Goal: Task Accomplishment & Management: Manage account settings

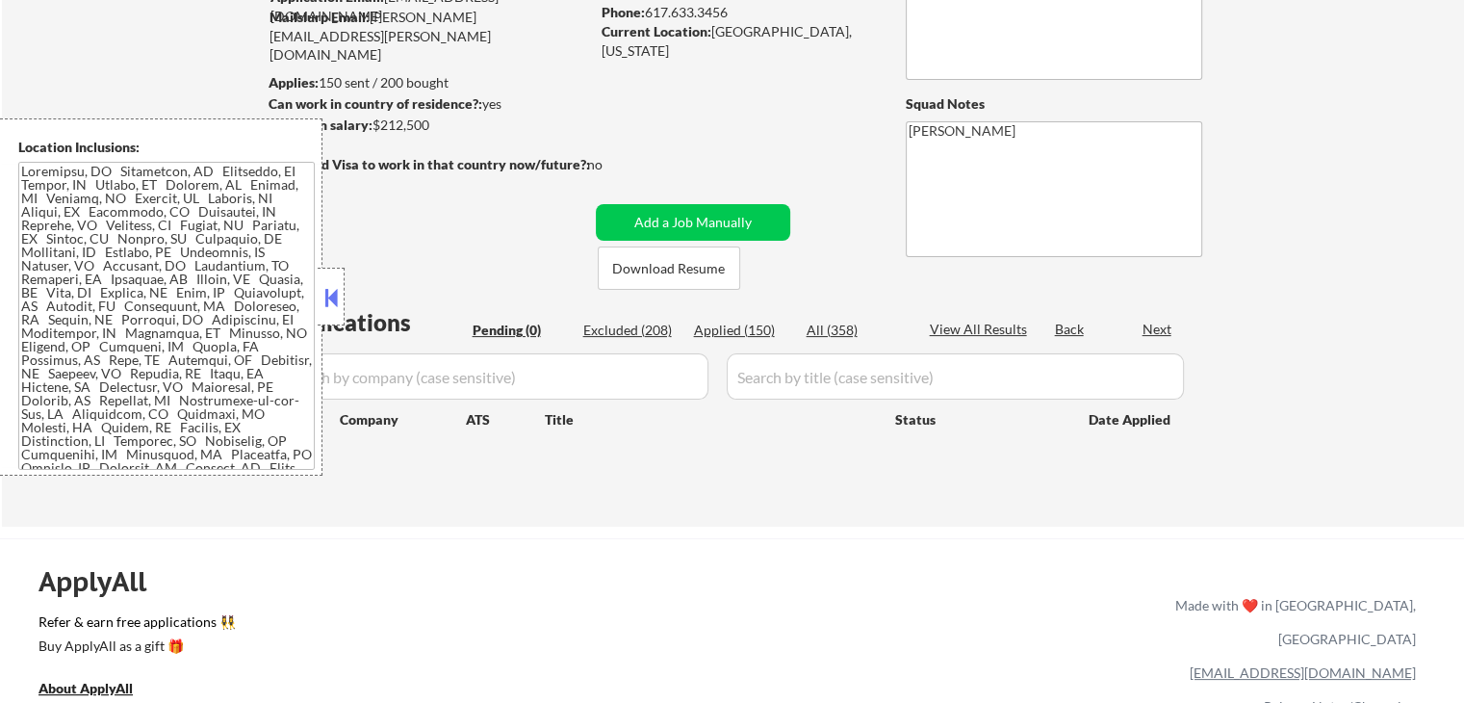
click at [329, 290] on button at bounding box center [331, 297] width 21 height 29
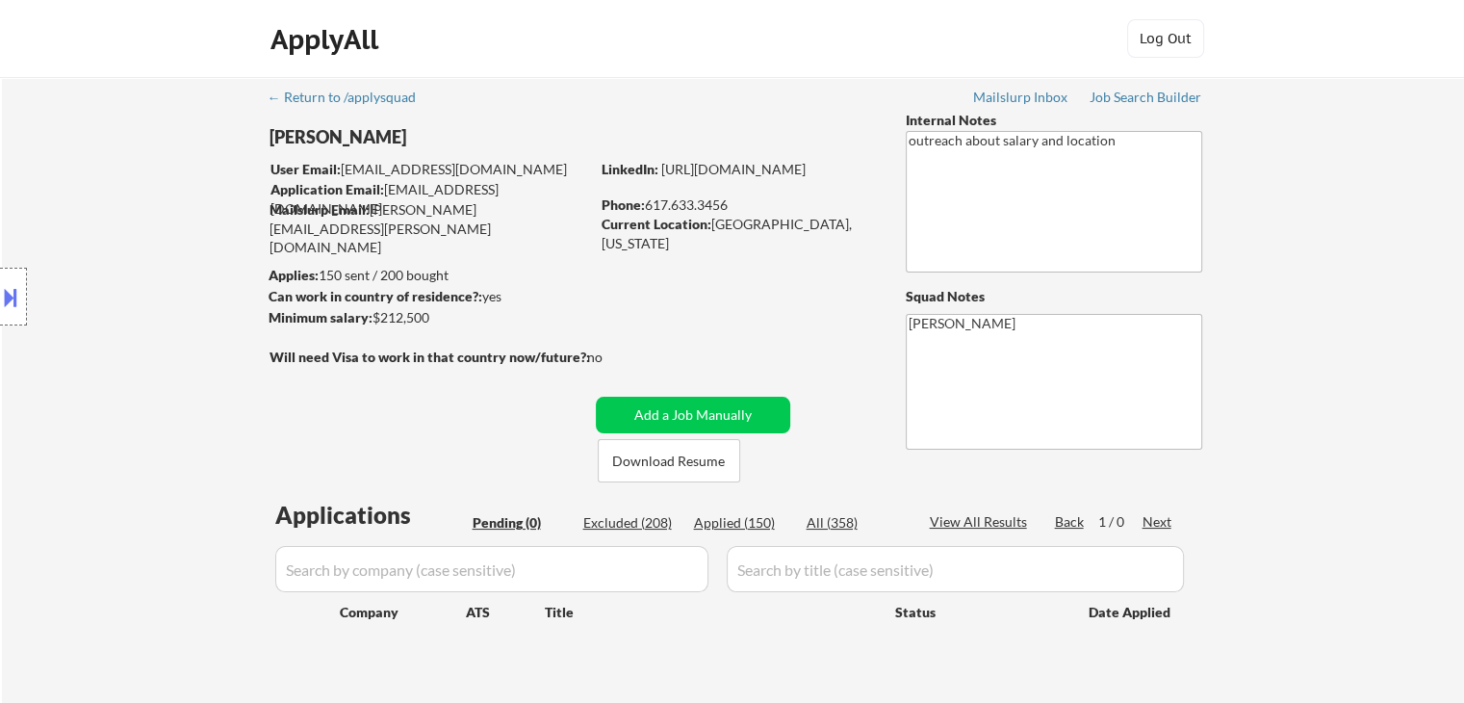
click at [186, 262] on div "Location Inclusions:" at bounding box center [172, 296] width 345 height 357
click at [722, 340] on div "← Return to /applysquad Mailslurp Inbox Job Search Builder [PERSON_NAME] User E…" at bounding box center [733, 390] width 961 height 627
drag, startPoint x: 1144, startPoint y: 98, endPoint x: 1137, endPoint y: 108, distance: 11.8
click at [1144, 98] on div "Job Search Builder" at bounding box center [1146, 96] width 113 height 13
click at [704, 315] on div "← Return to /applysquad Mailslurp Inbox Job Search Builder [PERSON_NAME] User E…" at bounding box center [733, 390] width 961 height 627
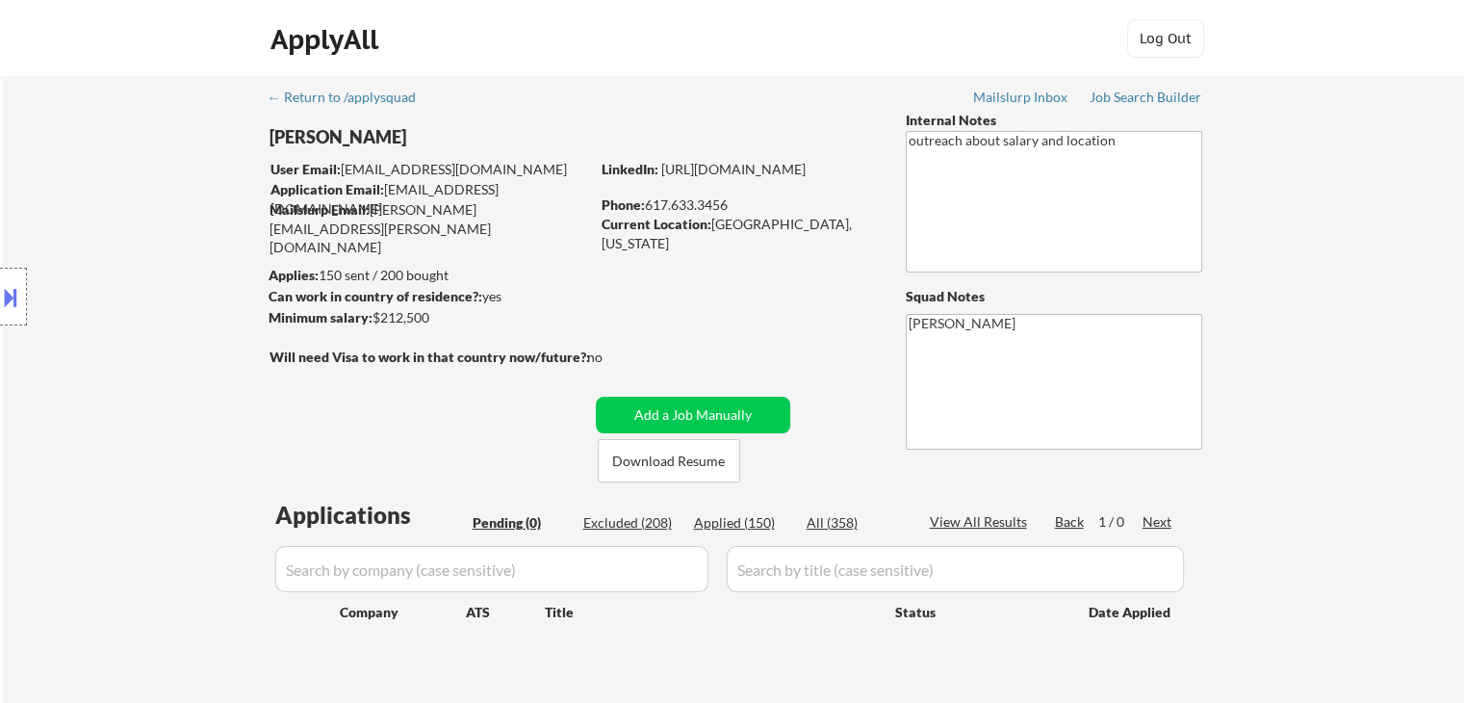
drag, startPoint x: 208, startPoint y: 299, endPoint x: 393, endPoint y: 284, distance: 185.5
click at [208, 297] on div "Location Inclusions:" at bounding box center [172, 296] width 345 height 357
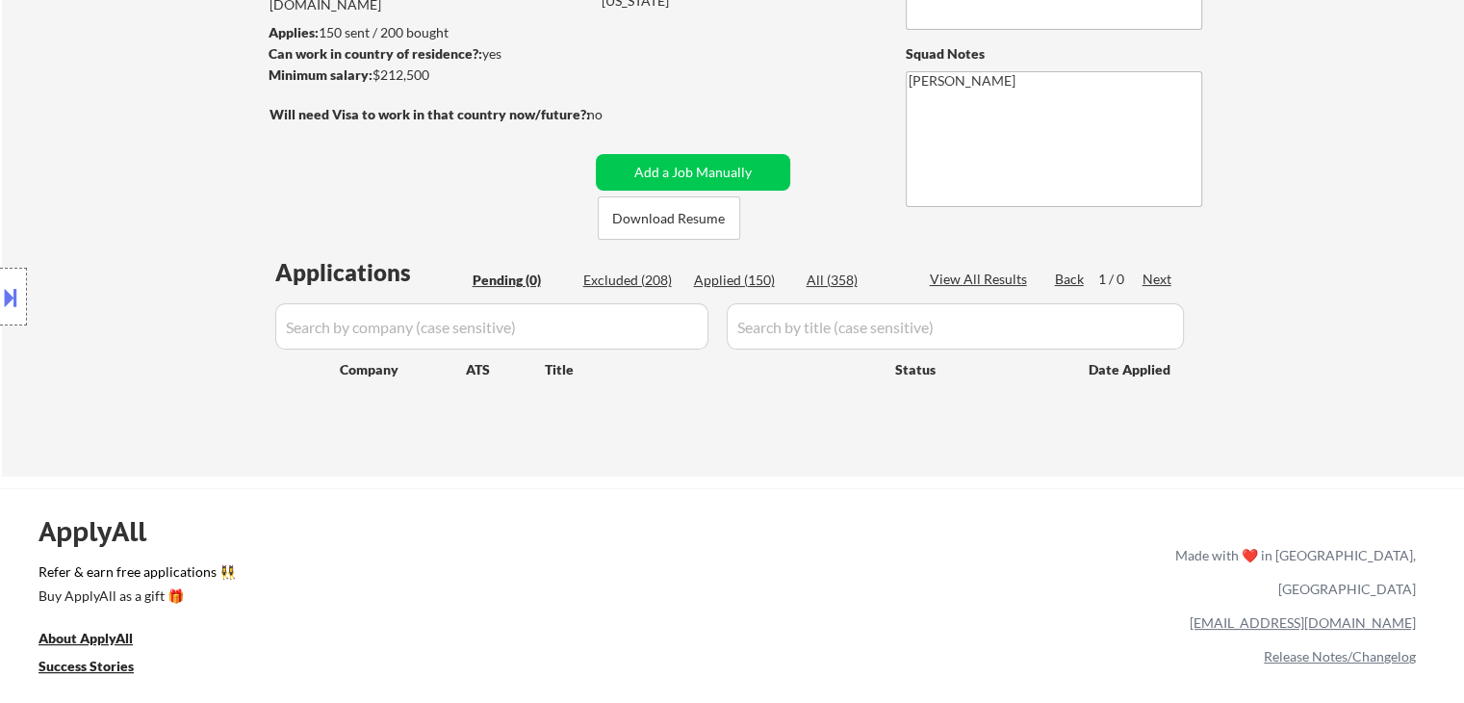
scroll to position [289, 0]
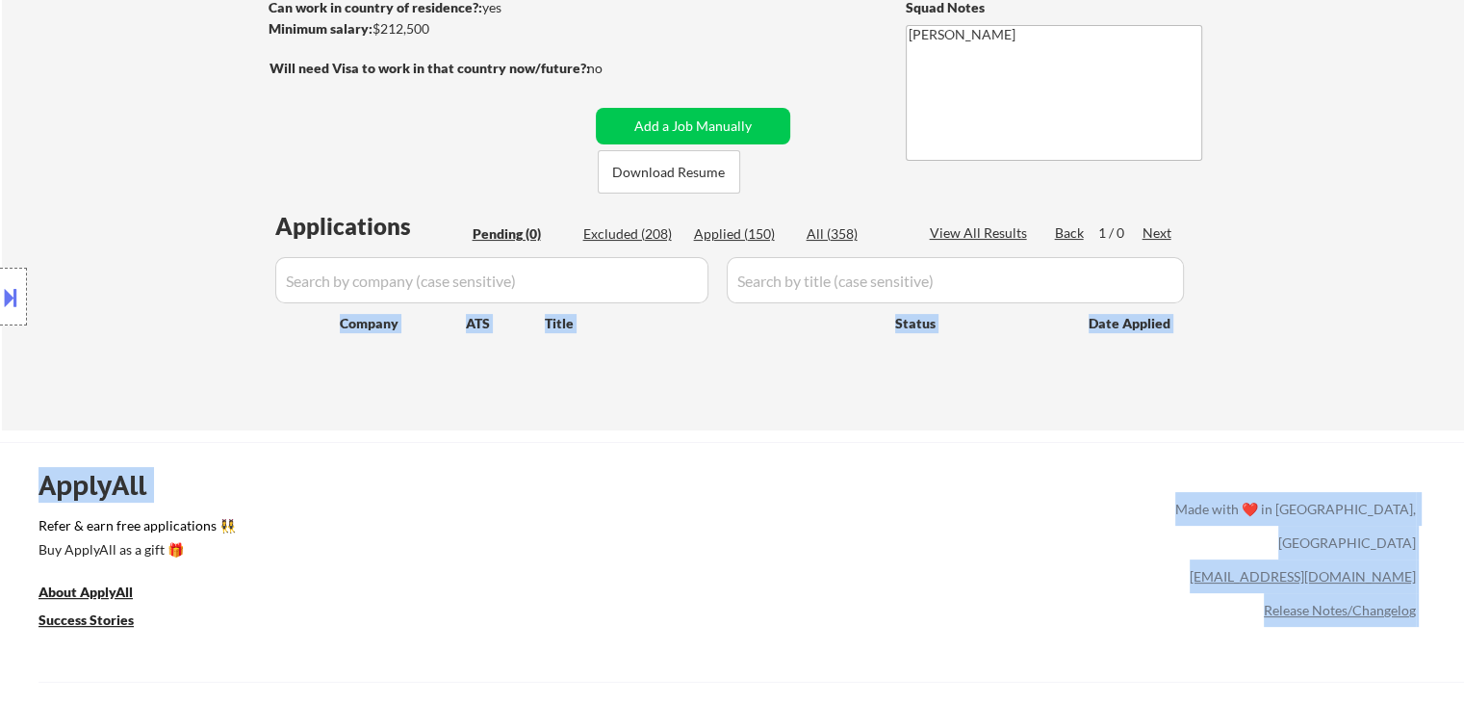
drag, startPoint x: 1097, startPoint y: 355, endPoint x: 200, endPoint y: 372, distance: 897.3
click at [197, 372] on body "← Return to /applysquad Mailslurp Inbox Job Search Builder [PERSON_NAME] User E…" at bounding box center [732, 62] width 1464 height 703
click at [204, 373] on div "Location Inclusions:" at bounding box center [172, 296] width 345 height 357
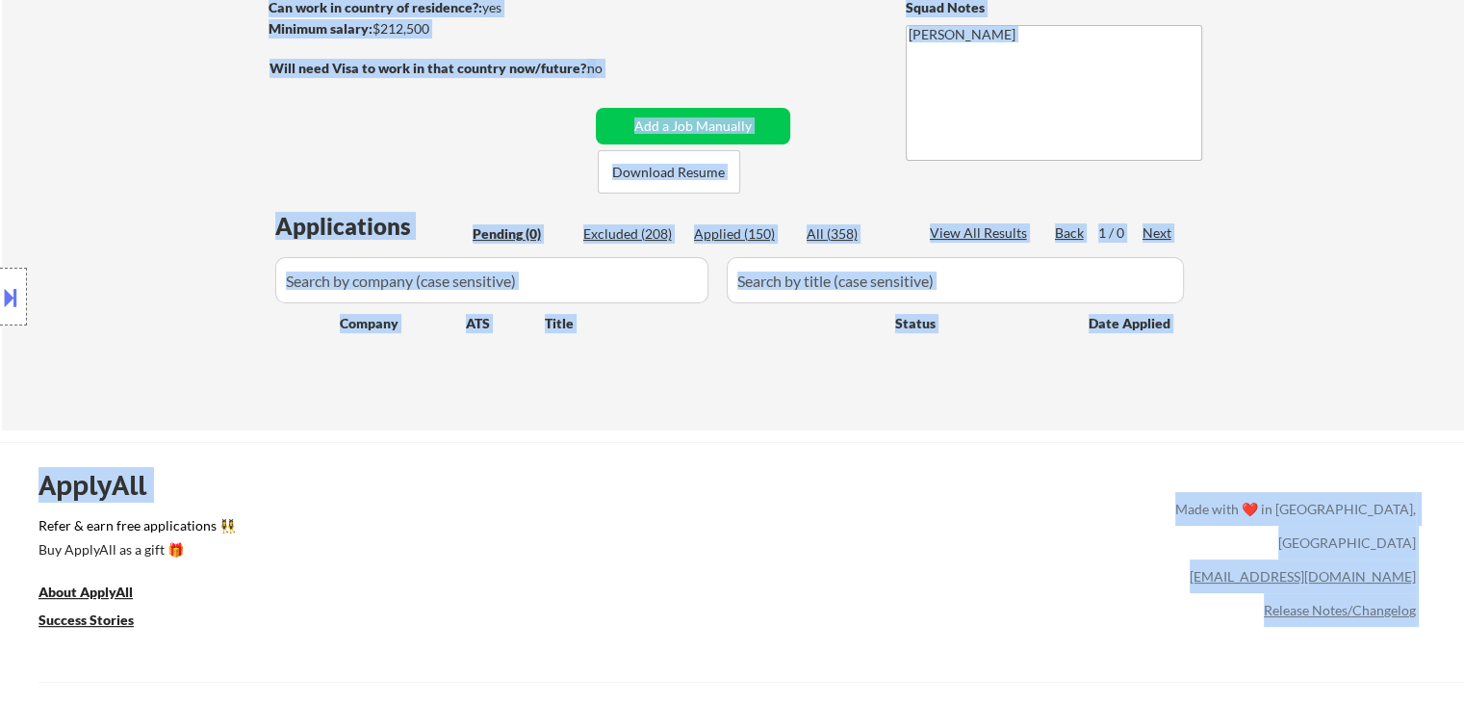
drag, startPoint x: 1227, startPoint y: 352, endPoint x: 192, endPoint y: 348, distance: 1035.8
click at [192, 348] on body "← Return to /applysquad Mailslurp Inbox Job Search Builder [PERSON_NAME] User E…" at bounding box center [732, 62] width 1464 height 703
click at [697, 381] on div "Applications Pending (0) Excluded (208) Applied (150) All (358) View All Result…" at bounding box center [733, 302] width 927 height 184
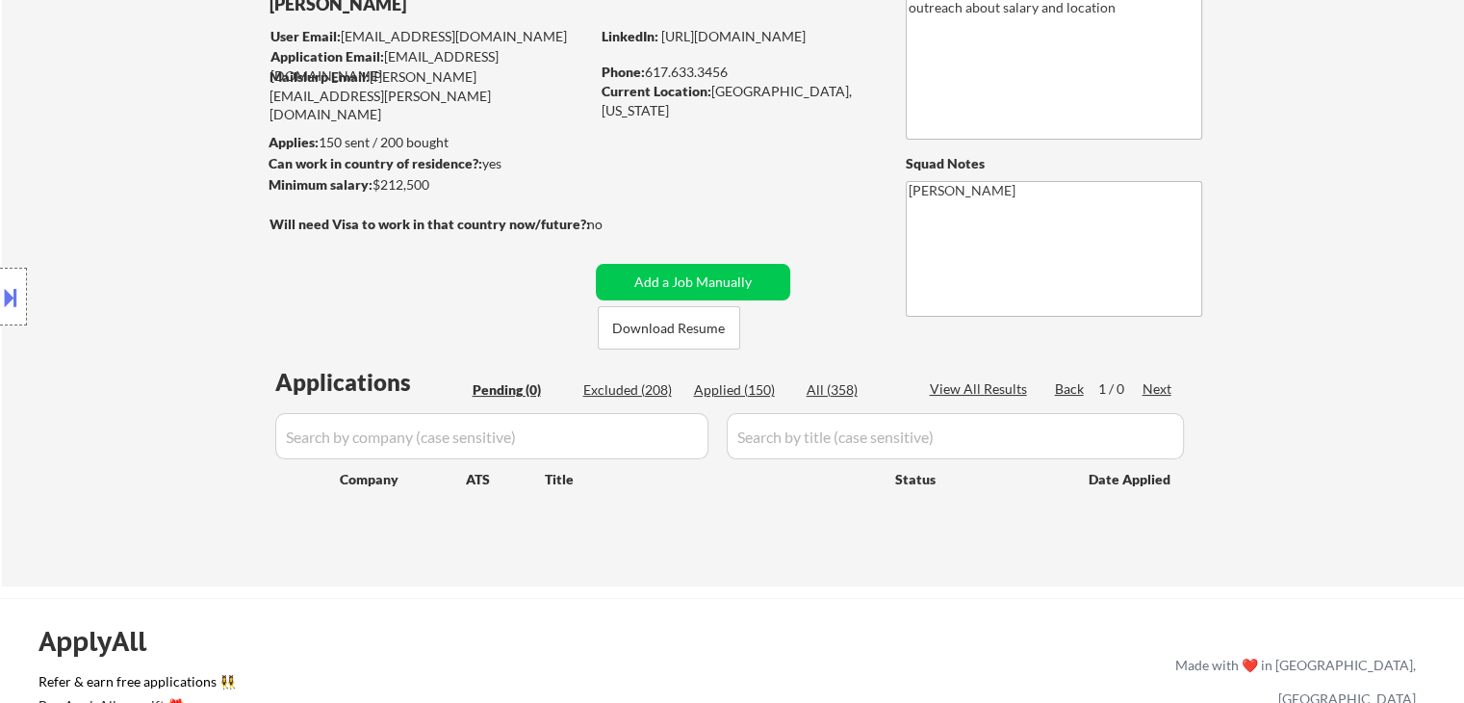
scroll to position [0, 0]
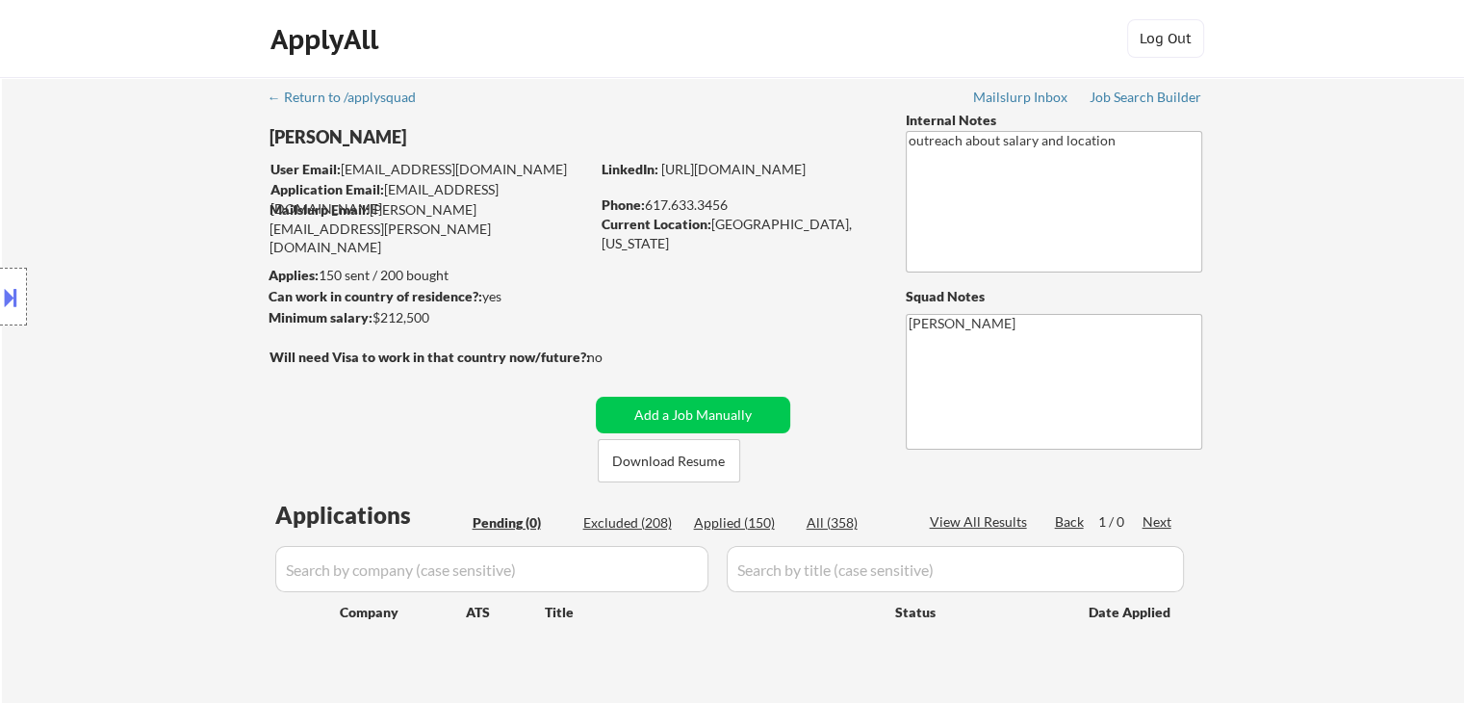
click at [1284, 354] on div "← Return to /applysquad Mailslurp Inbox Job Search Builder [PERSON_NAME] User E…" at bounding box center [733, 398] width 1462 height 642
click at [1439, 245] on div "← Return to /applysquad Mailslurp Inbox Job Search Builder [PERSON_NAME] User E…" at bounding box center [733, 398] width 1462 height 642
drag, startPoint x: 1042, startPoint y: 174, endPoint x: 1019, endPoint y: 201, distance: 35.5
click at [948, 187] on textarea "outreach about salary and location" at bounding box center [1054, 202] width 296 height 142
click at [1414, 263] on div "← Return to /applysquad Mailslurp Inbox Job Search Builder [PERSON_NAME] User E…" at bounding box center [733, 398] width 1462 height 642
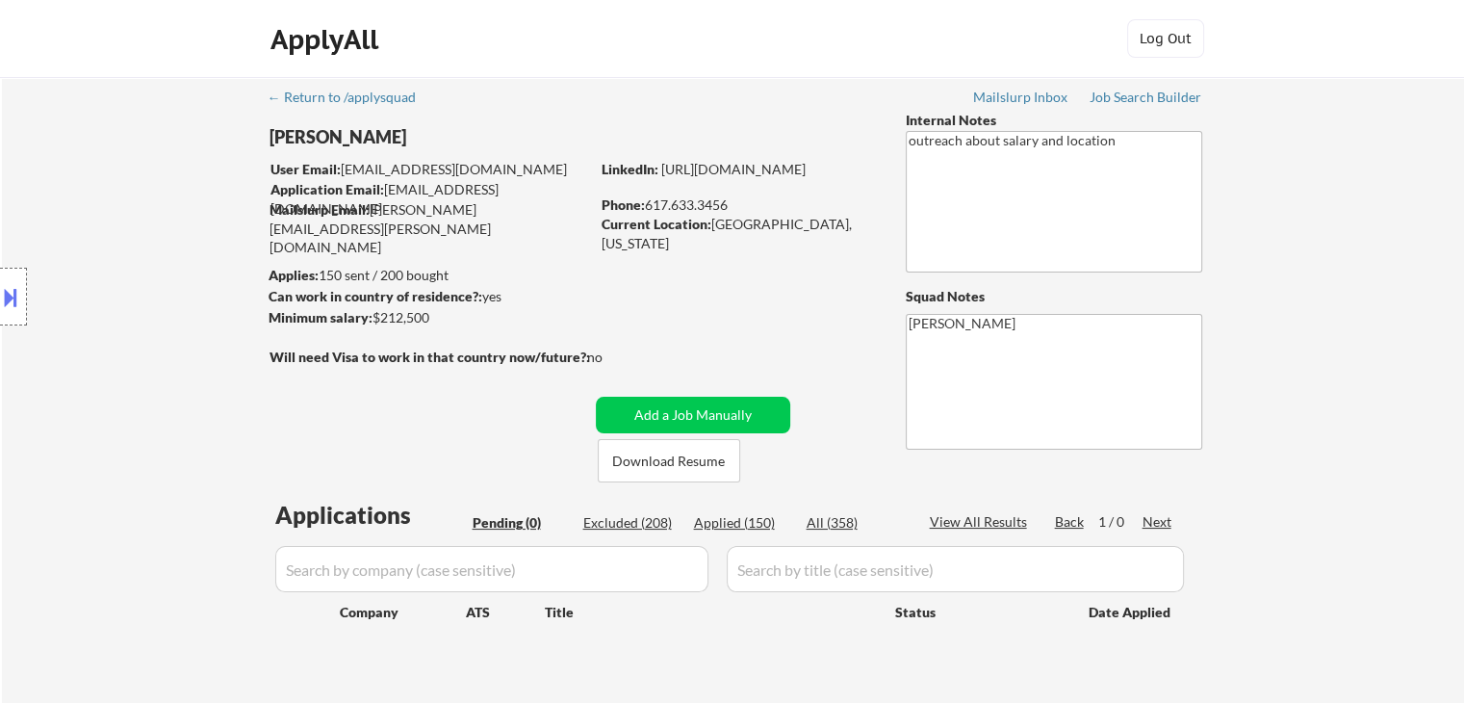
click at [185, 189] on div "Location Inclusions:" at bounding box center [172, 296] width 345 height 357
click at [1336, 179] on div "← Return to /applysquad Mailslurp Inbox Job Search Builder [PERSON_NAME] User E…" at bounding box center [733, 398] width 1462 height 642
click at [759, 246] on div "← Return to /applysquad Mailslurp Inbox Job Search Builder [PERSON_NAME] User E…" at bounding box center [733, 390] width 961 height 627
